Goal: Task Accomplishment & Management: Manage account settings

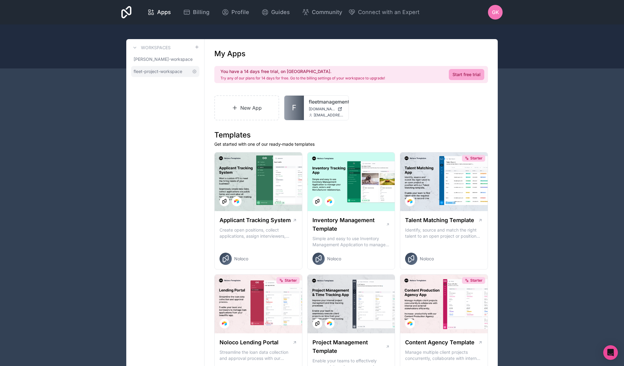
click at [165, 69] on span "fleet-project-workspace" at bounding box center [158, 72] width 49 height 6
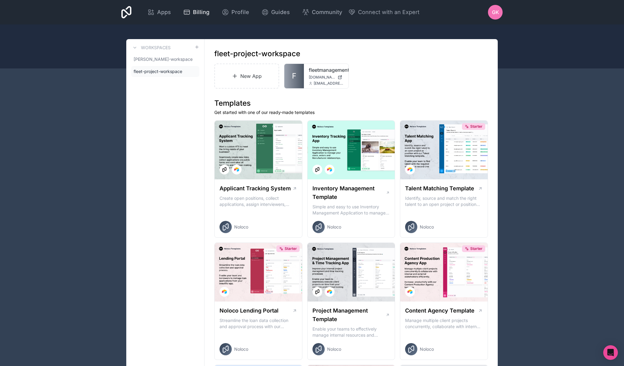
click at [196, 10] on span "Billing" at bounding box center [201, 12] width 17 height 9
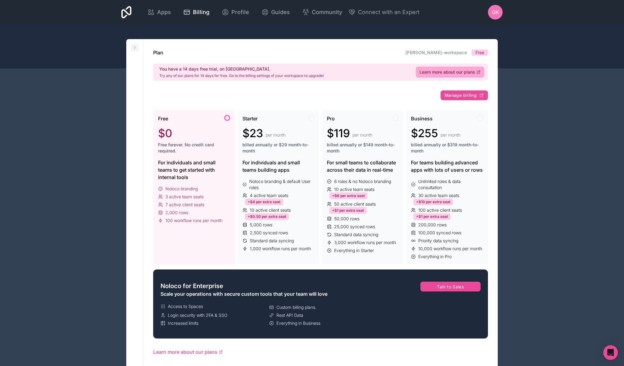
click at [135, 47] on icon at bounding box center [134, 48] width 1 height 2
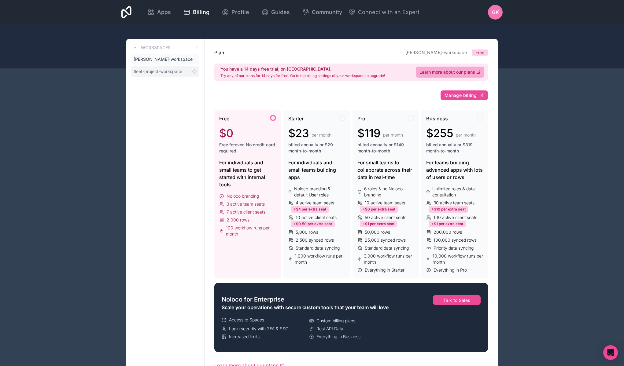
click at [159, 66] on link "fleet-project-workspace" at bounding box center [165, 71] width 68 height 11
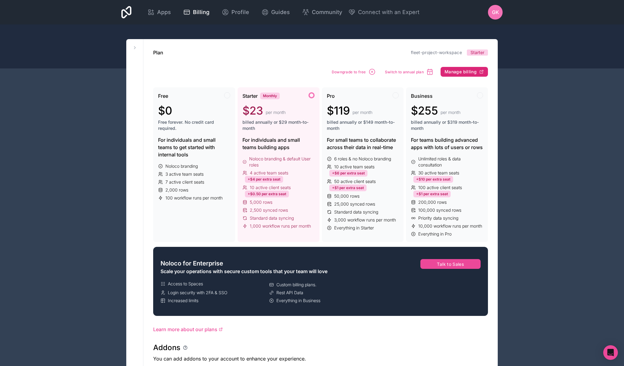
click at [462, 73] on span "Manage billing" at bounding box center [461, 72] width 32 height 6
